Goal: Task Accomplishment & Management: Complete application form

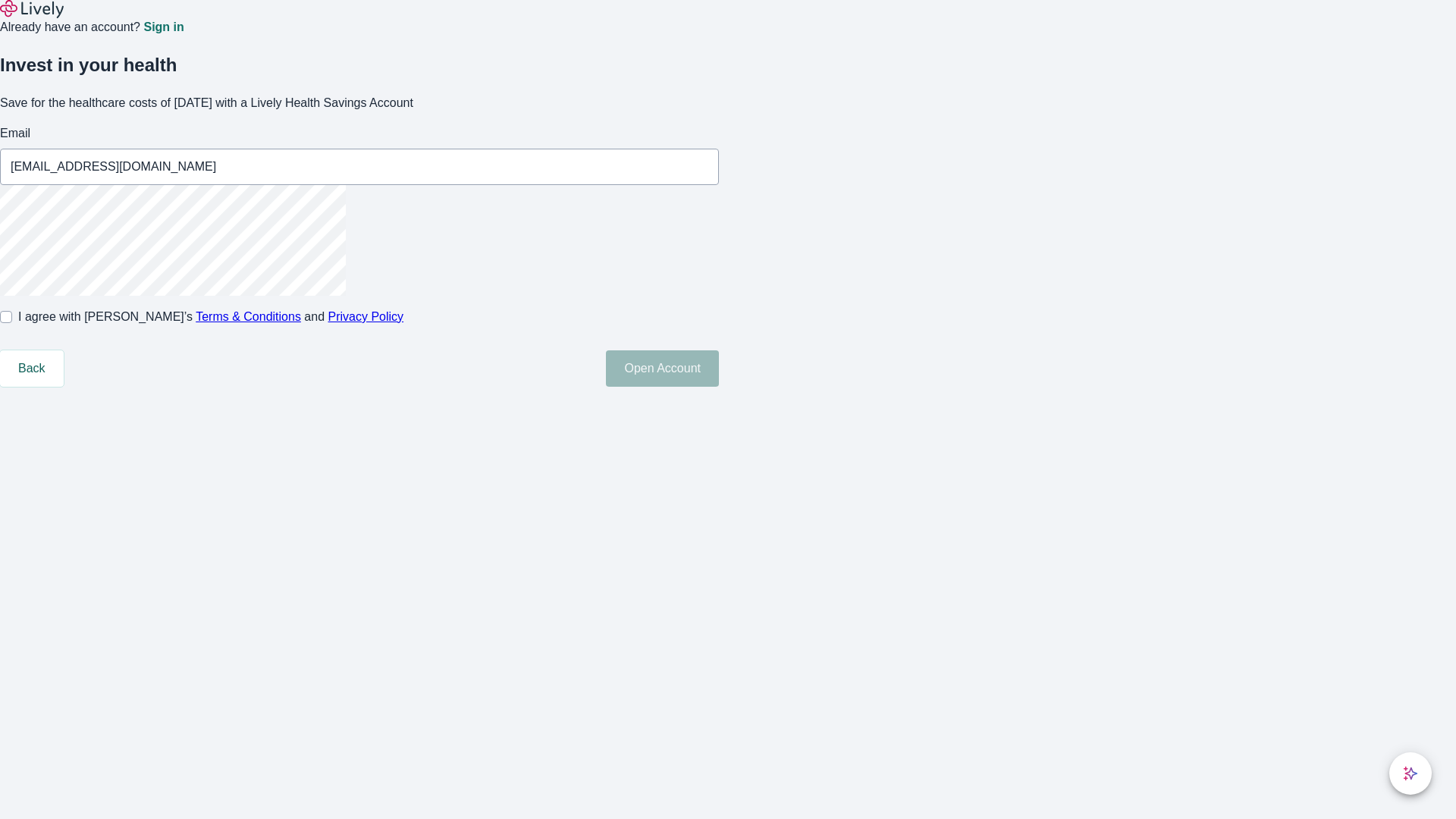
click at [12, 323] on input "I agree with Lively’s Terms & Conditions and Privacy Policy" at bounding box center [6, 317] width 12 height 12
checkbox input "true"
click at [719, 386] on button "Open Account" at bounding box center [662, 368] width 113 height 36
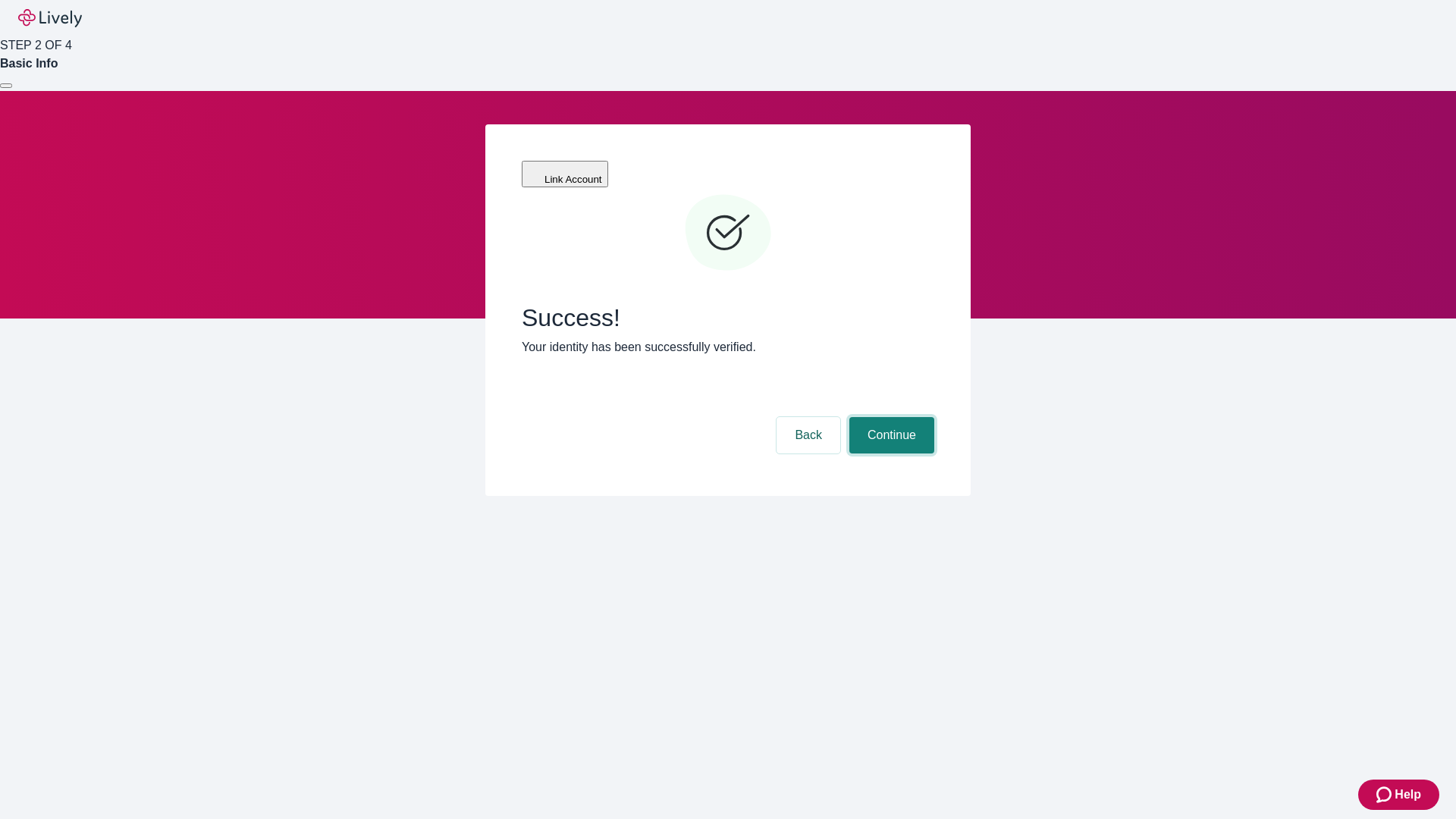
click at [890, 417] on button "Continue" at bounding box center [891, 435] width 84 height 36
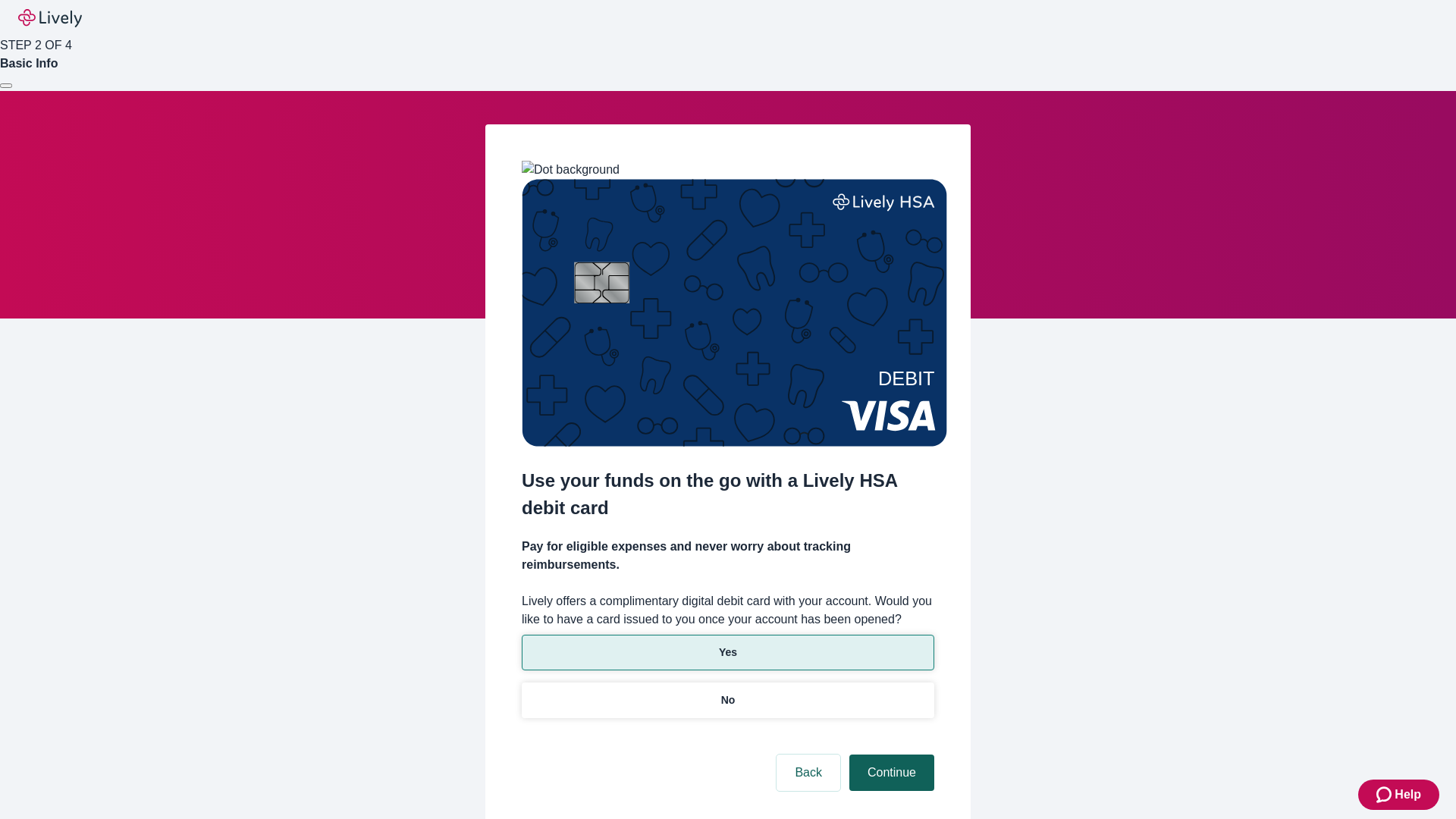
click at [727, 644] on p "Yes" at bounding box center [728, 652] width 19 height 16
click at [890, 754] on button "Continue" at bounding box center [891, 772] width 84 height 36
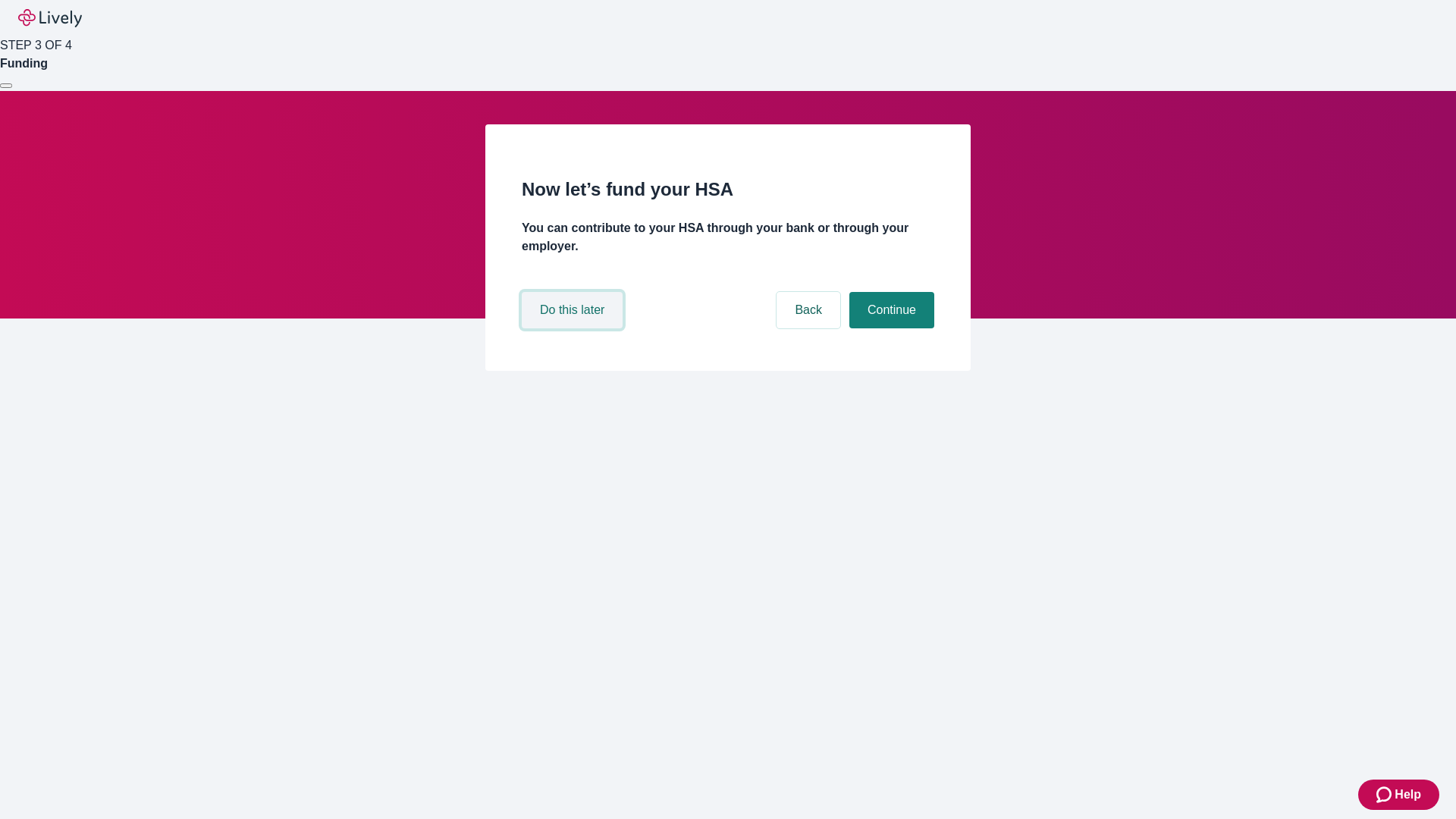
click at [574, 329] on button "Do this later" at bounding box center [572, 309] width 101 height 36
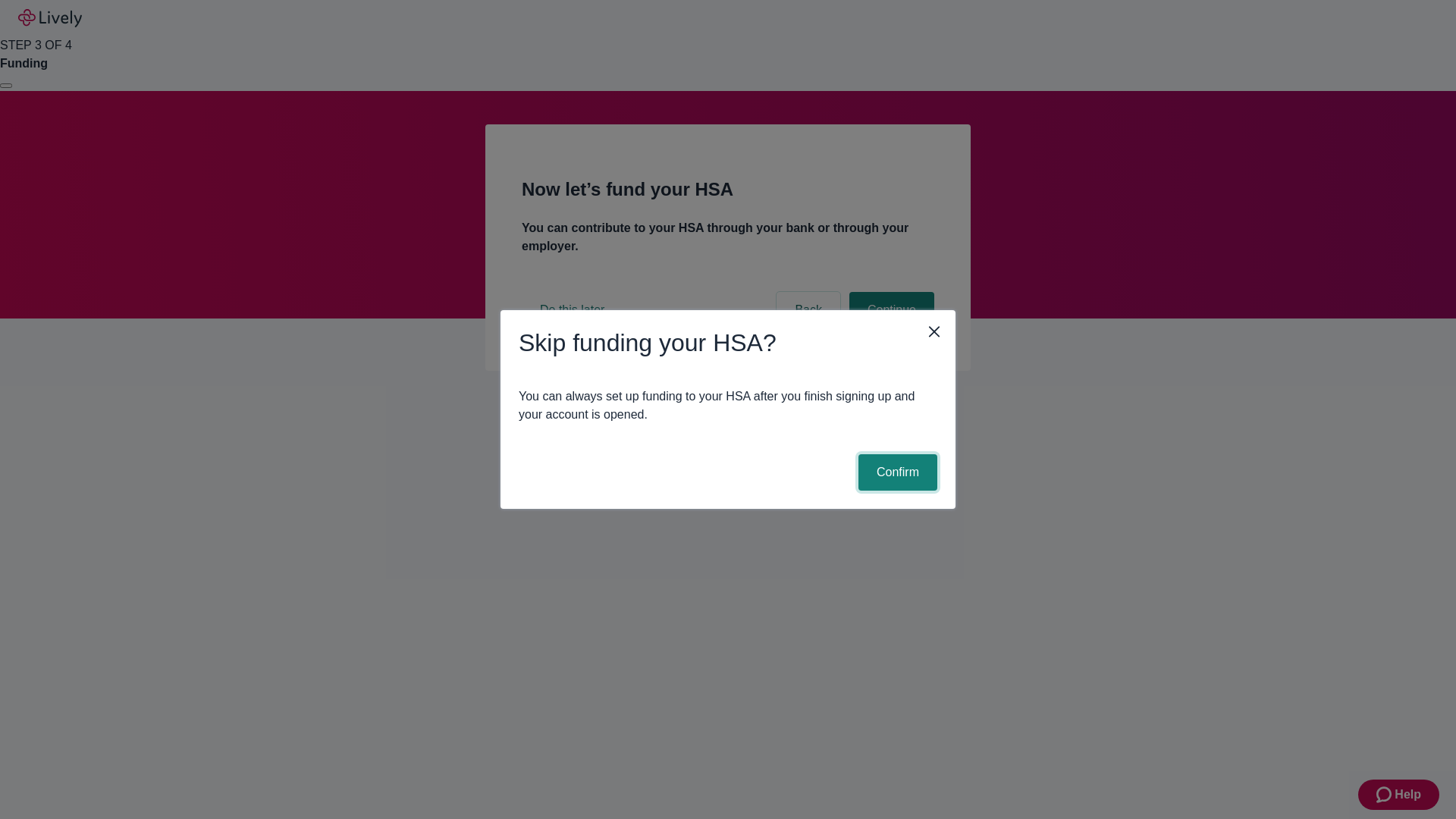
click at [895, 473] on button "Confirm" at bounding box center [897, 472] width 79 height 36
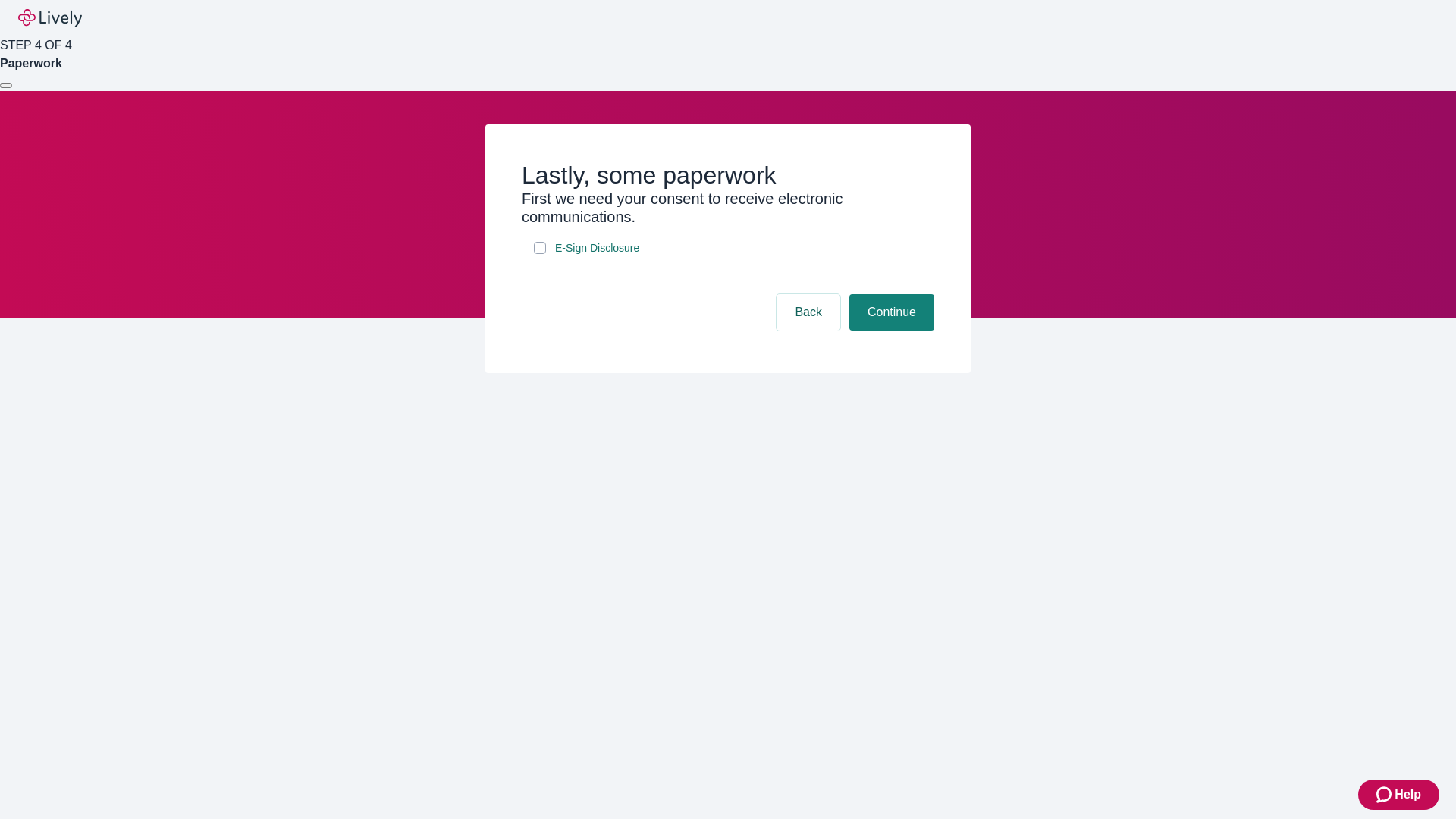
click at [540, 254] on input "E-Sign Disclosure" at bounding box center [540, 247] width 12 height 12
checkbox input "true"
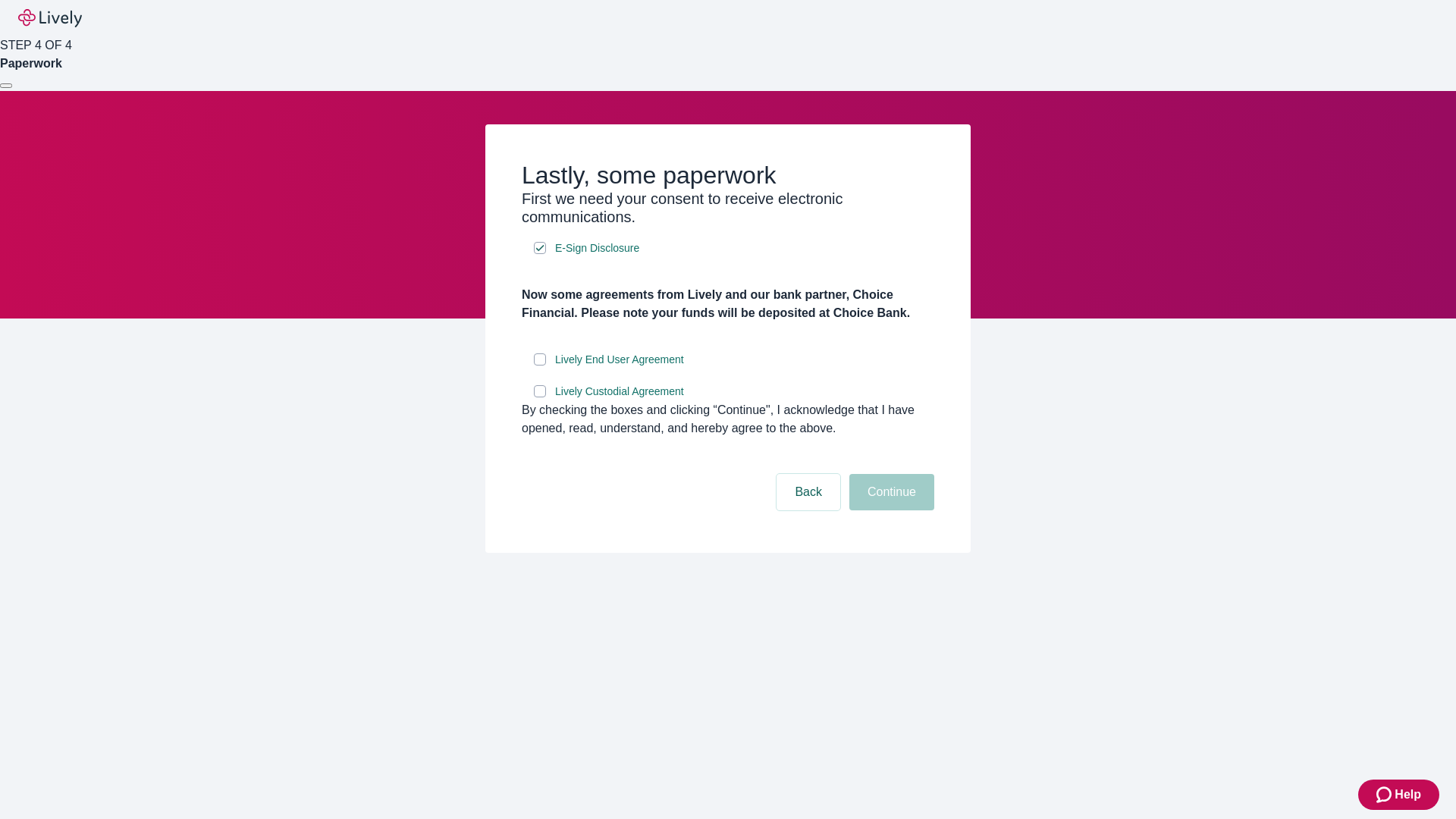
click at [540, 366] on input "Lively End User Agreement" at bounding box center [540, 359] width 12 height 12
checkbox input "true"
click at [540, 397] on input "Lively Custodial Agreement" at bounding box center [540, 391] width 12 height 12
checkbox input "true"
click at [890, 511] on button "Continue" at bounding box center [891, 491] width 84 height 36
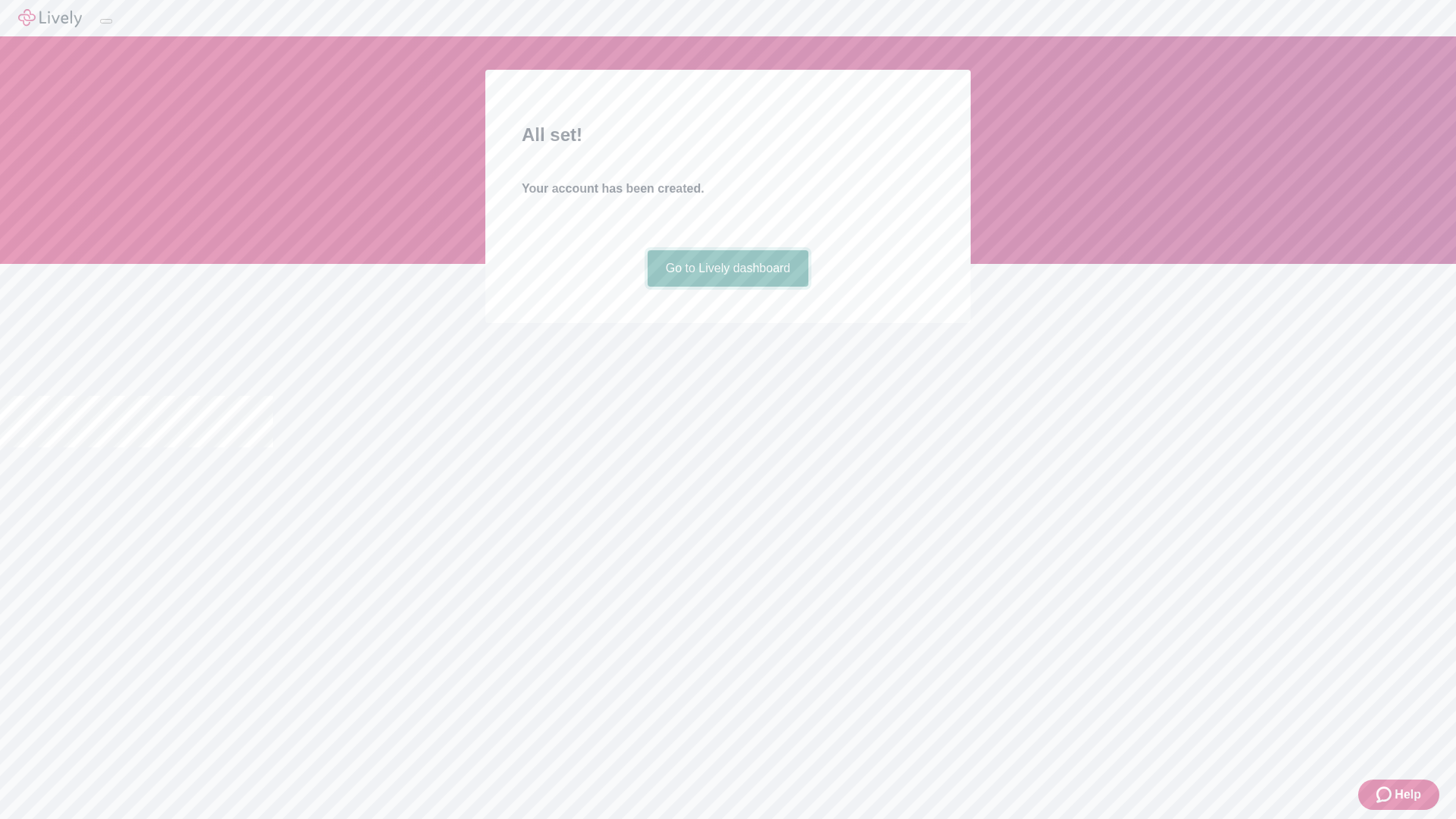
click at [727, 287] on link "Go to Lively dashboard" at bounding box center [728, 267] width 162 height 36
